Goal: Check status: Check status

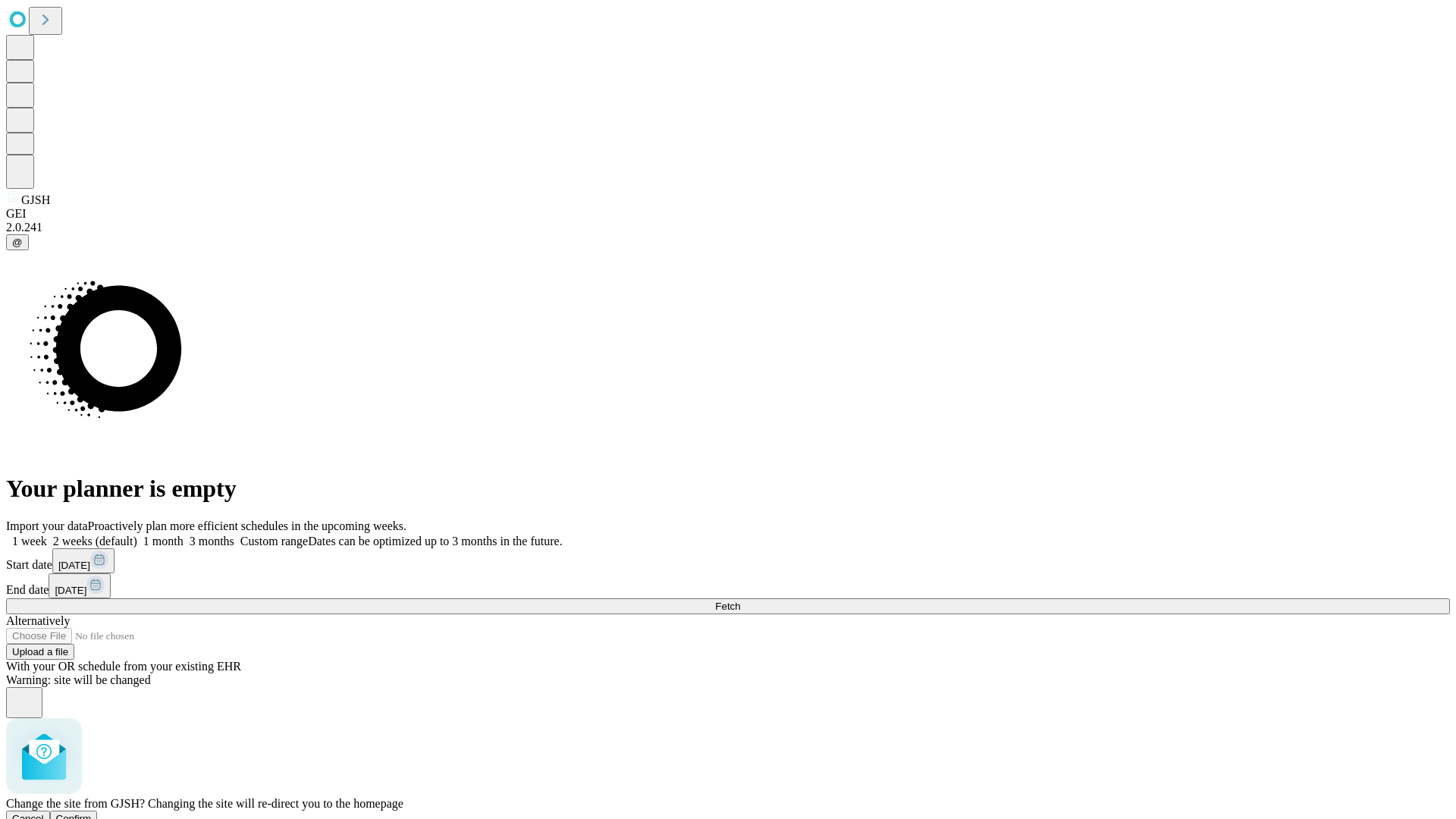
click at [92, 813] on span "Confirm" at bounding box center [73, 818] width 35 height 12
click at [183, 535] on label "1 month" at bounding box center [160, 541] width 46 height 13
click at [740, 600] on span "Fetch" at bounding box center [728, 606] width 25 height 12
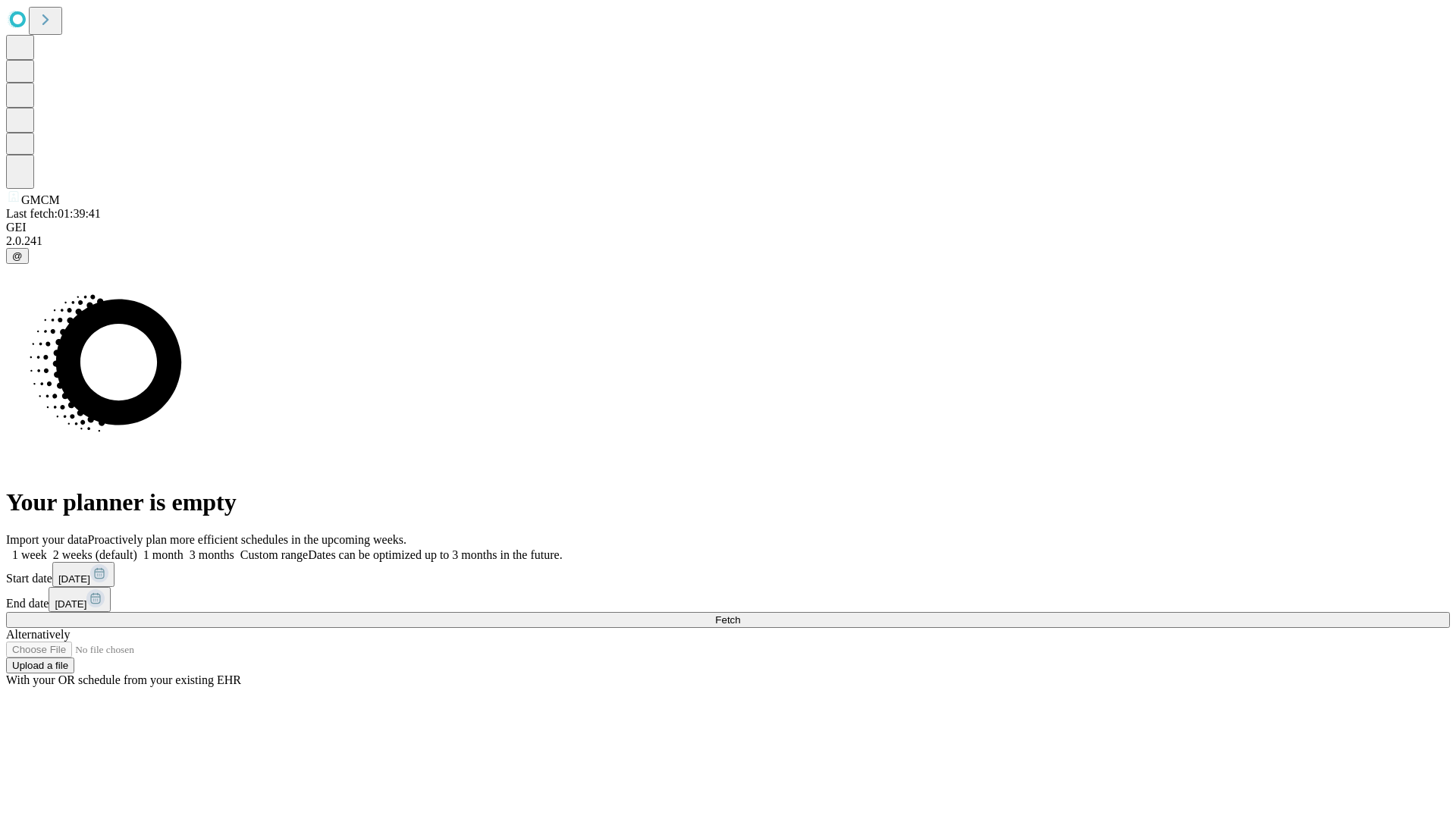
click at [183, 549] on label "1 month" at bounding box center [160, 555] width 46 height 13
click at [740, 614] on span "Fetch" at bounding box center [728, 619] width 25 height 12
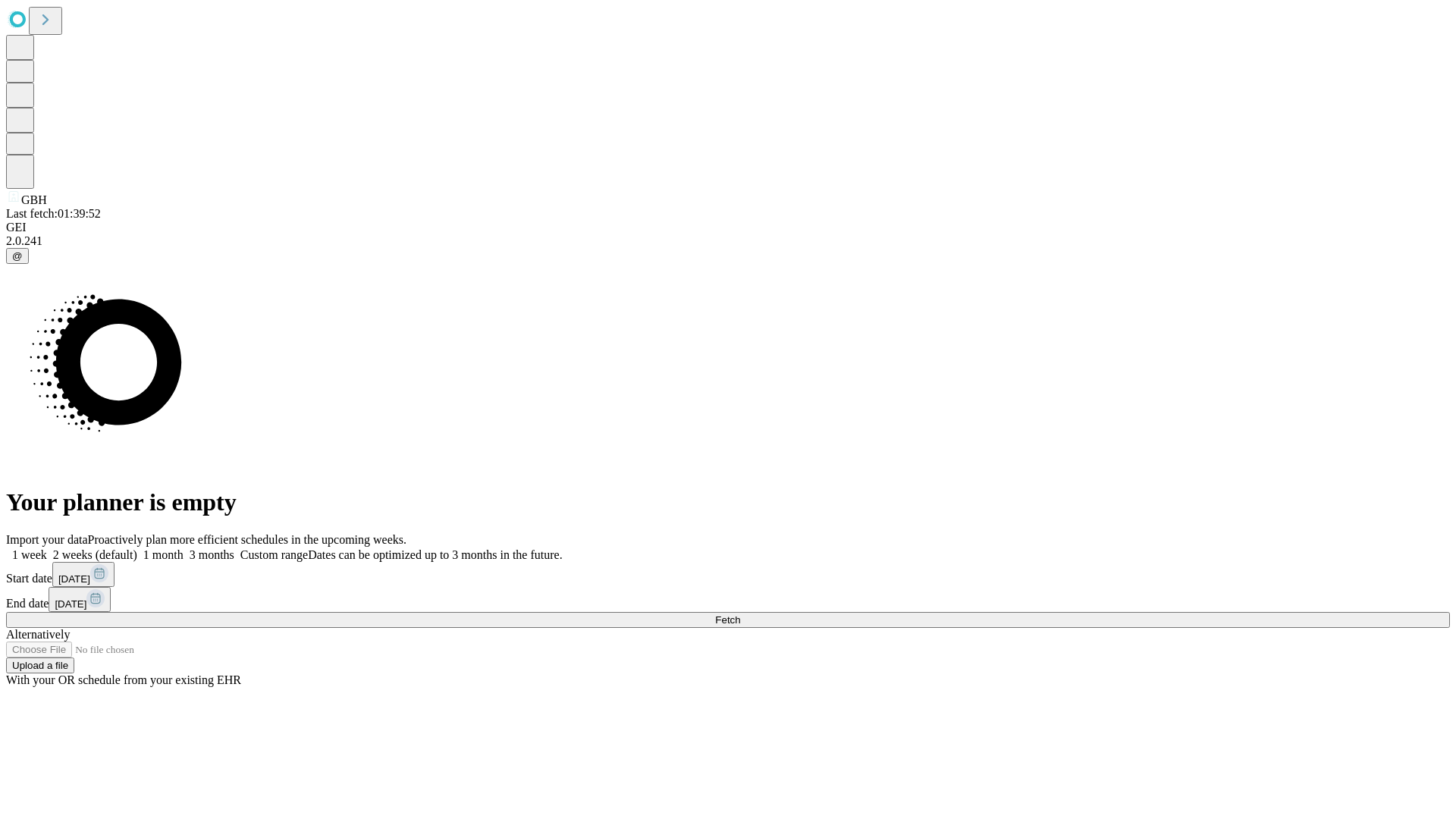
click at [183, 549] on label "1 month" at bounding box center [160, 555] width 46 height 13
click at [740, 614] on span "Fetch" at bounding box center [728, 619] width 25 height 12
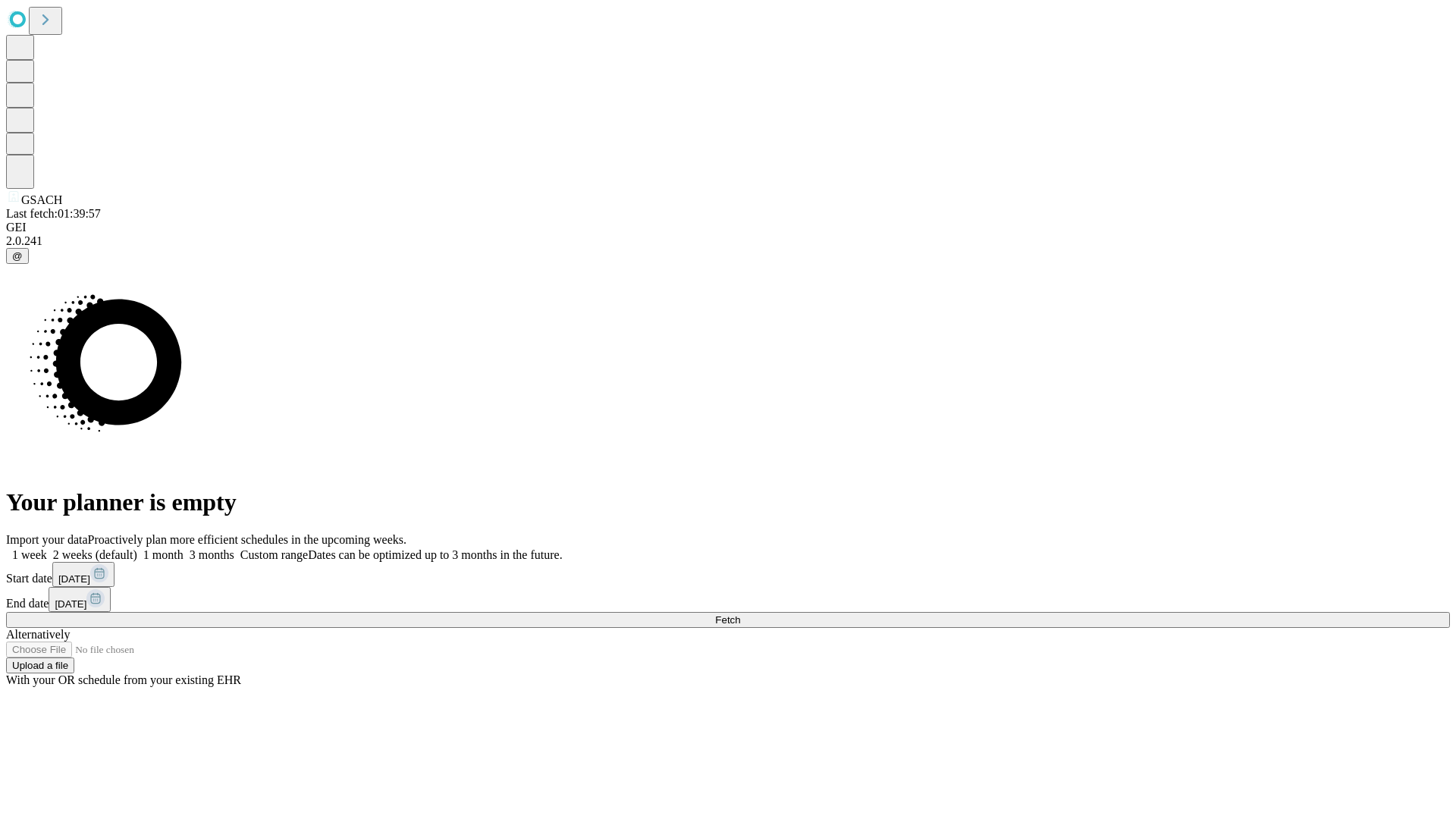
click at [183, 549] on label "1 month" at bounding box center [160, 555] width 46 height 13
click at [740, 614] on span "Fetch" at bounding box center [728, 619] width 25 height 12
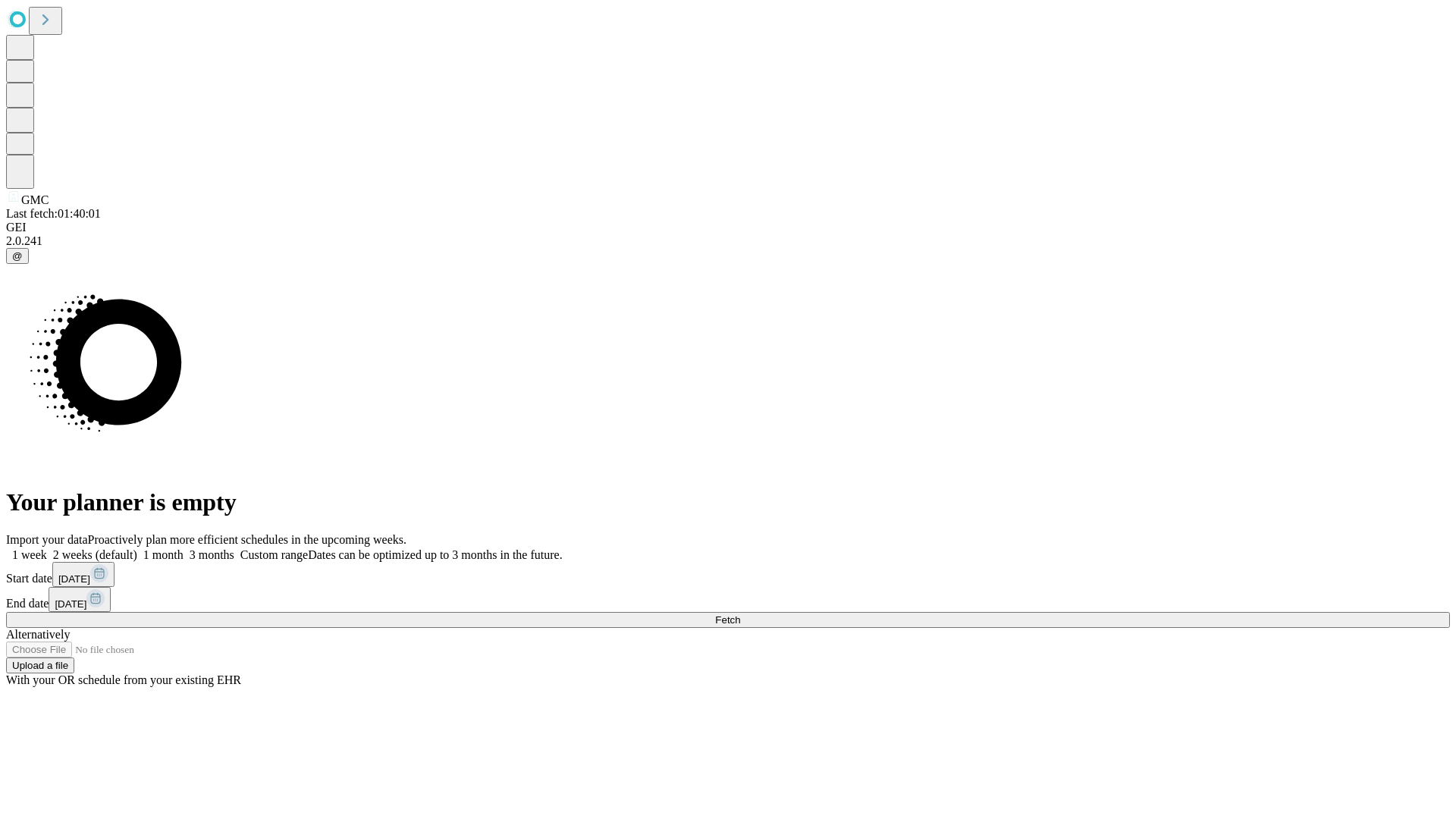
click at [183, 549] on label "1 month" at bounding box center [160, 555] width 46 height 13
click at [740, 614] on span "Fetch" at bounding box center [728, 619] width 25 height 12
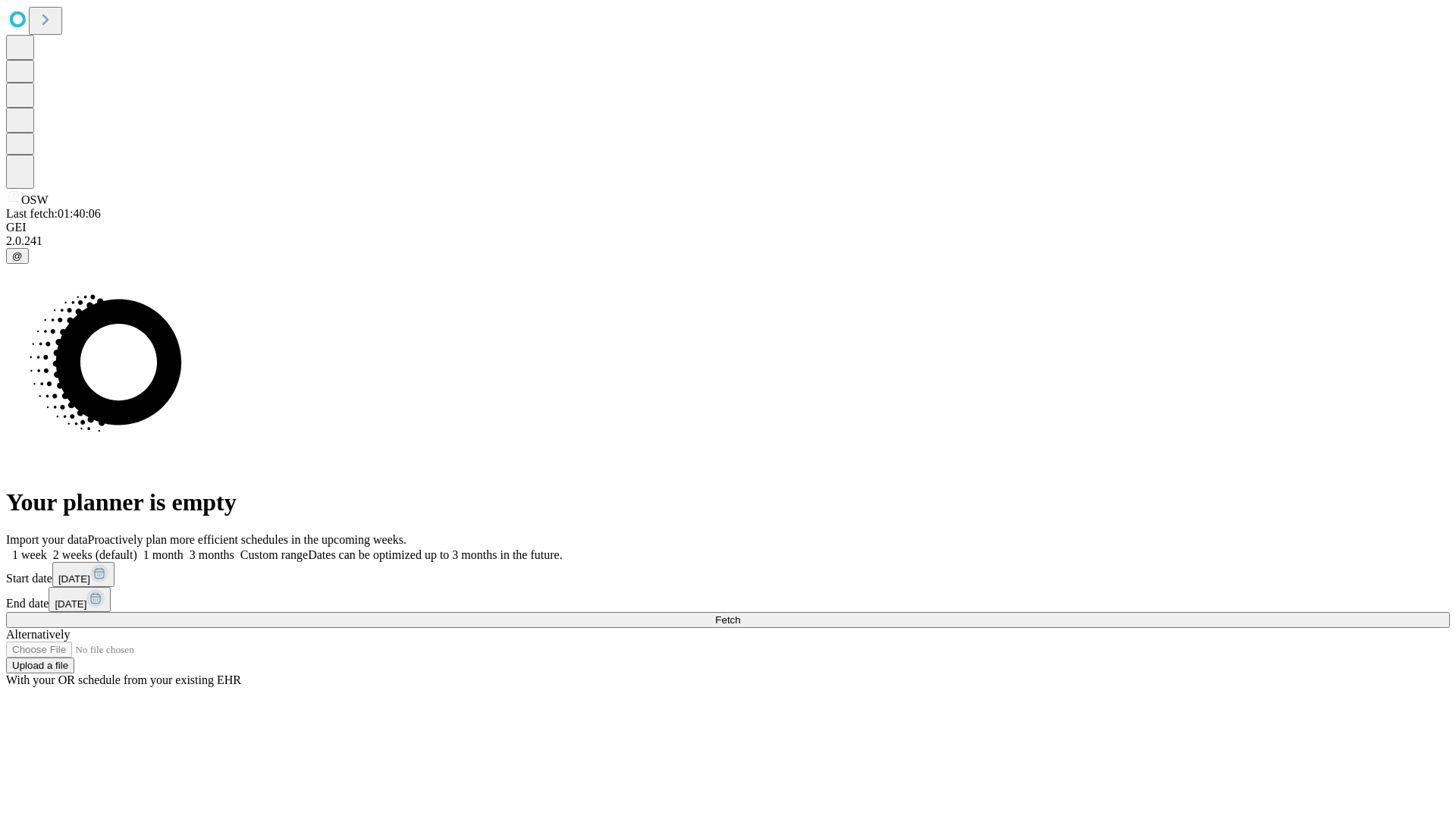
click at [740, 614] on span "Fetch" at bounding box center [728, 619] width 25 height 12
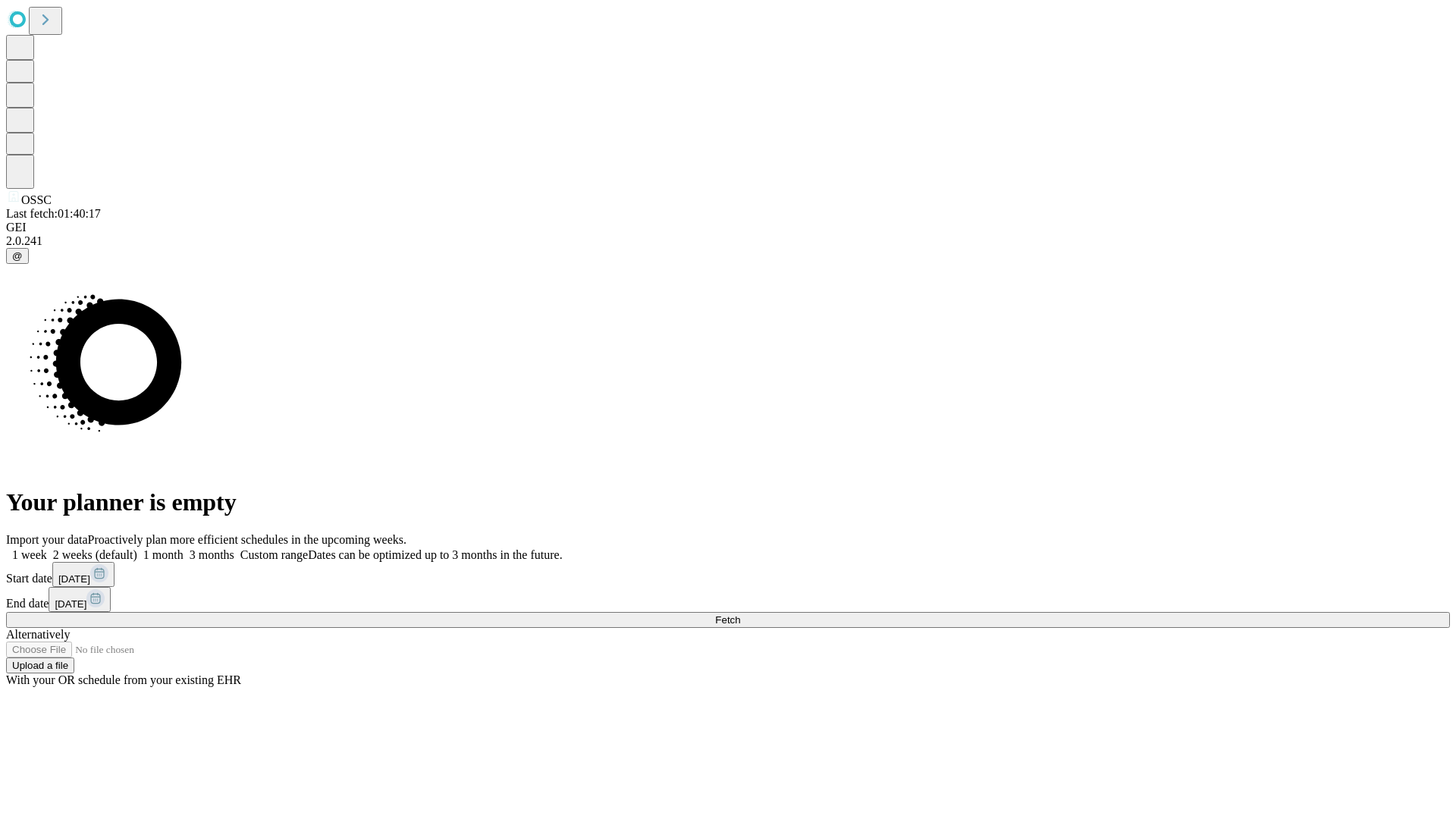
click at [740, 614] on span "Fetch" at bounding box center [728, 619] width 25 height 12
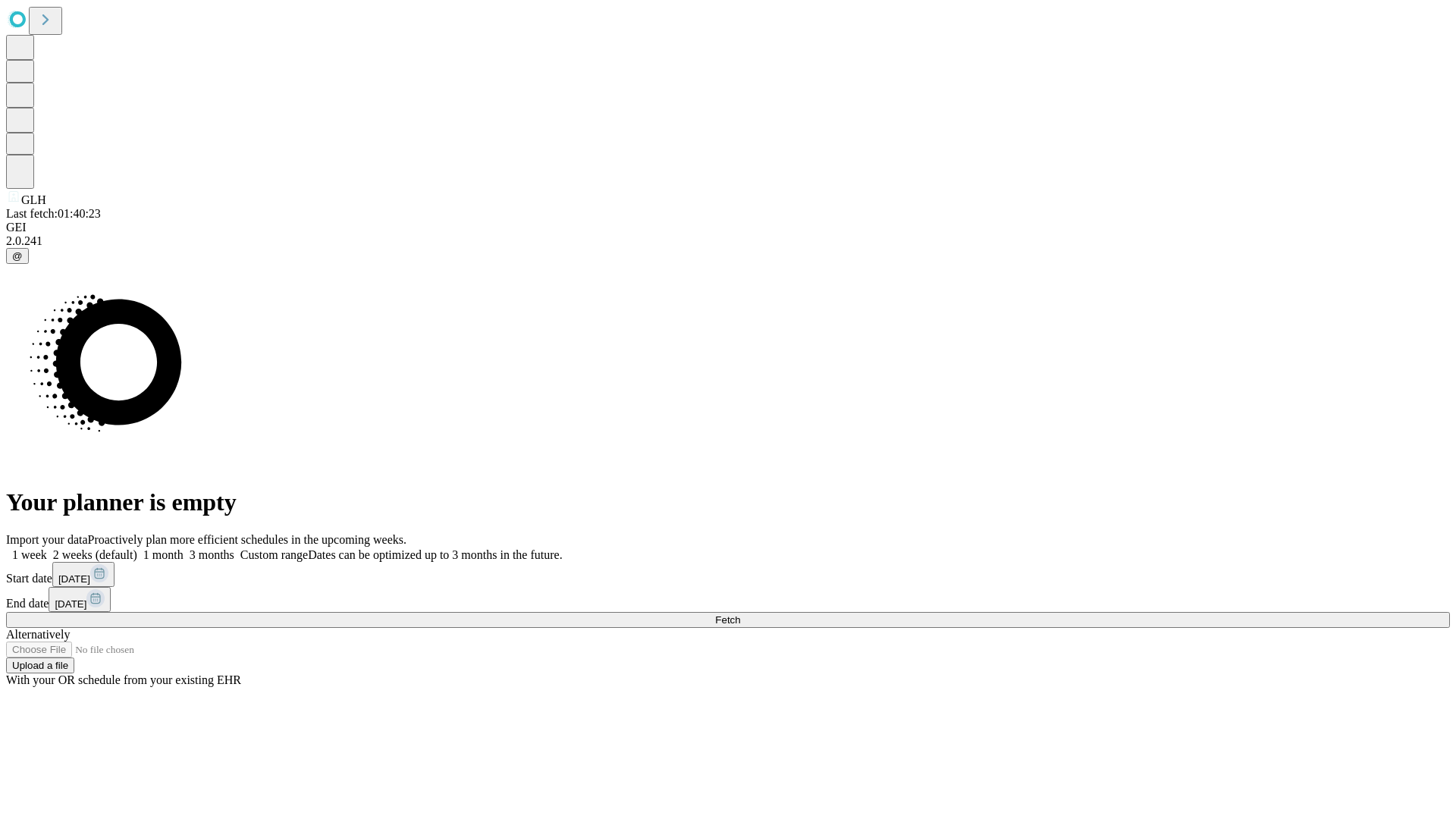
click at [183, 549] on label "1 month" at bounding box center [160, 555] width 46 height 13
click at [740, 614] on span "Fetch" at bounding box center [728, 619] width 25 height 12
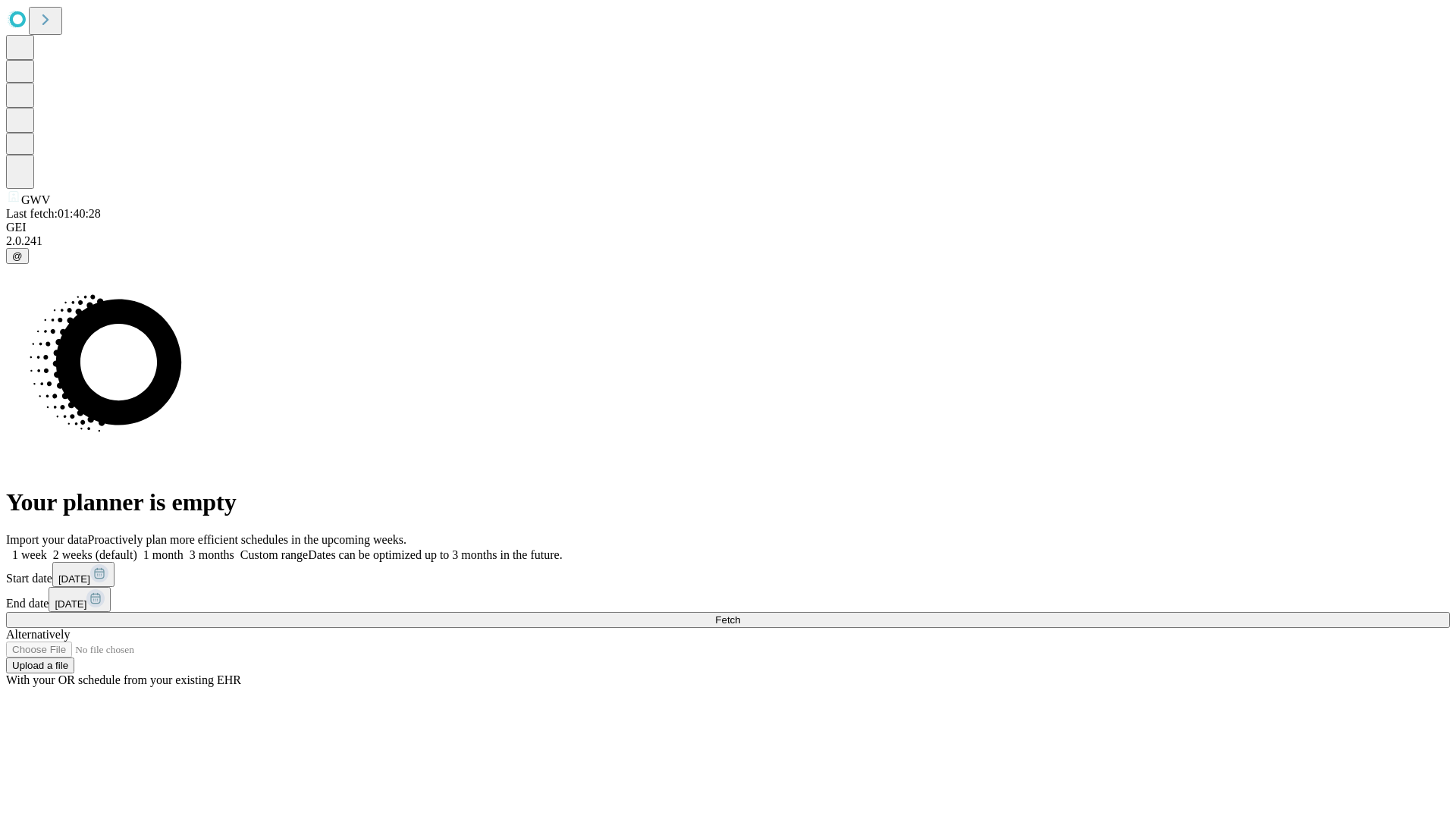
click at [183, 549] on label "1 month" at bounding box center [160, 555] width 46 height 13
click at [740, 614] on span "Fetch" at bounding box center [728, 619] width 25 height 12
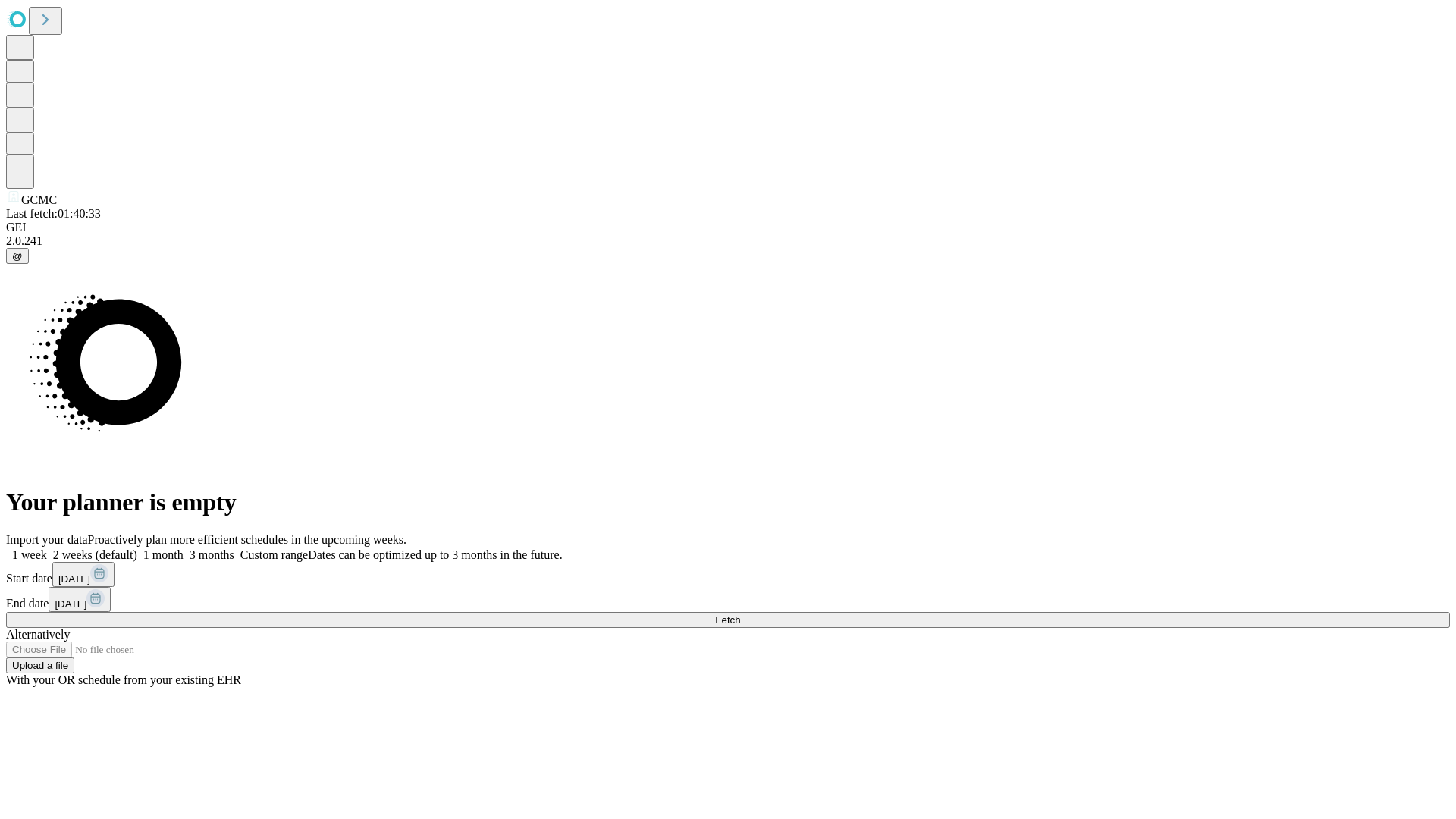
click at [740, 614] on span "Fetch" at bounding box center [728, 619] width 25 height 12
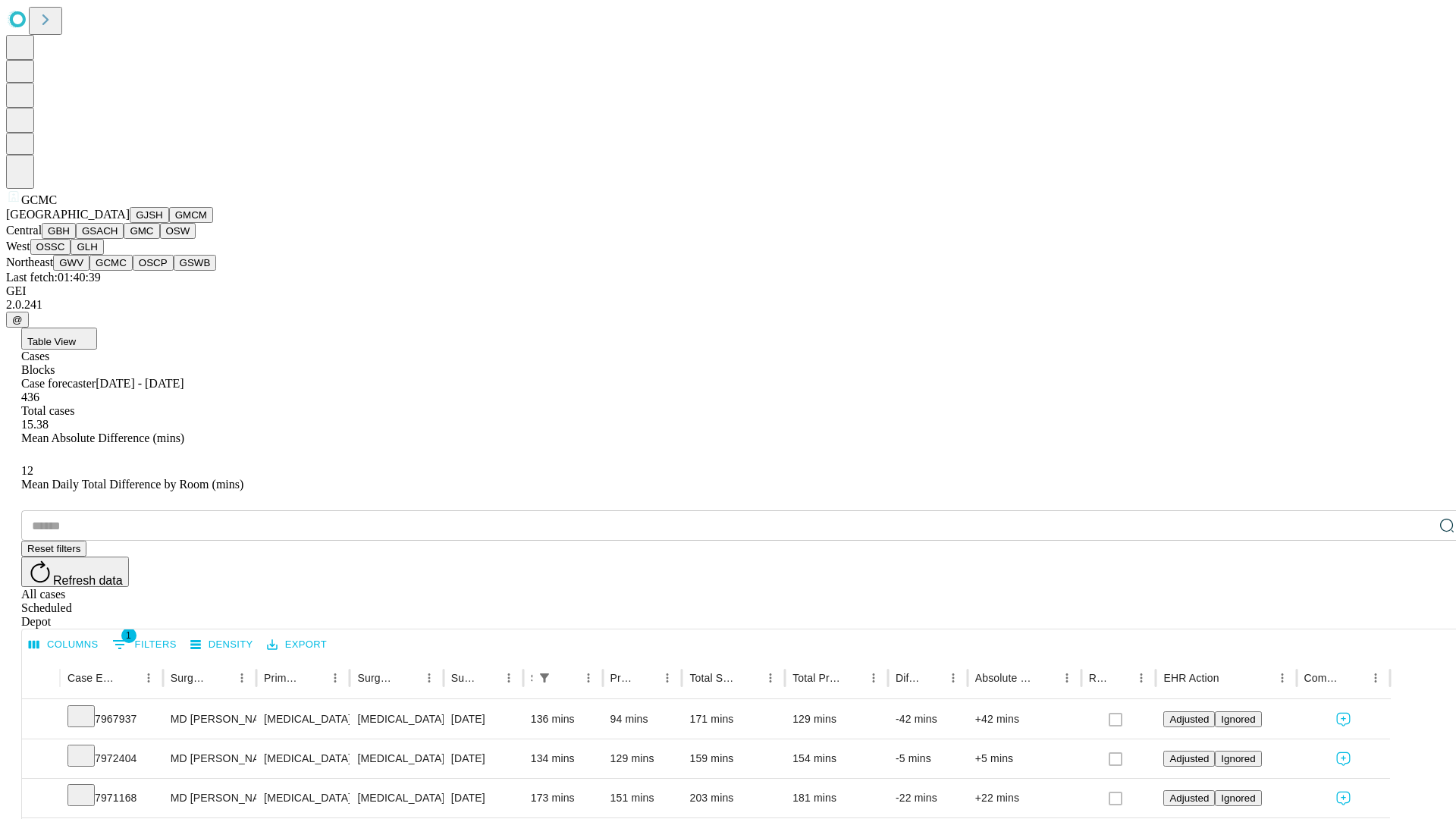
click at [132, 271] on button "OSCP" at bounding box center [152, 263] width 41 height 16
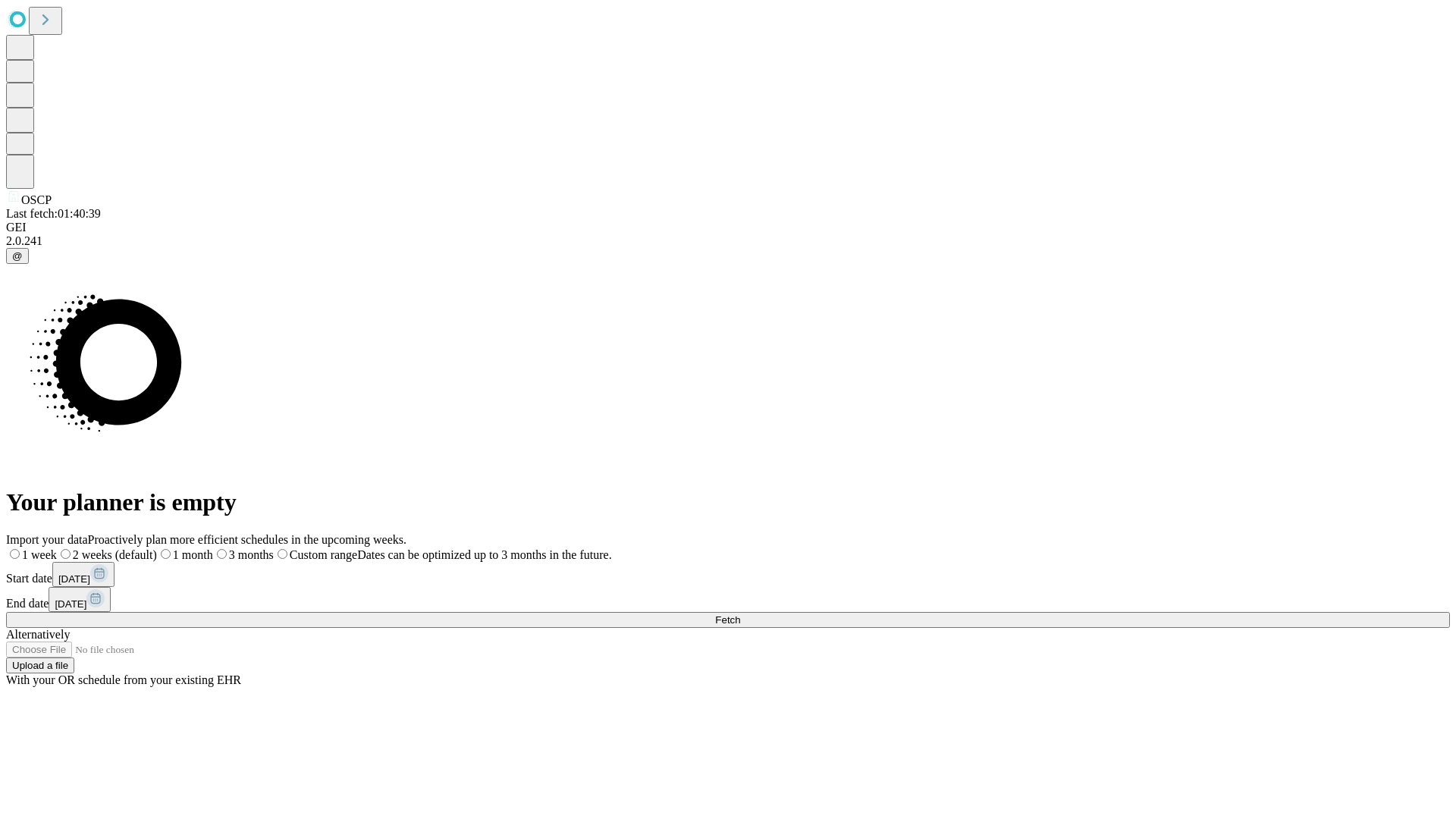
click at [740, 614] on span "Fetch" at bounding box center [728, 619] width 25 height 12
